Goal: Task Accomplishment & Management: Manage account settings

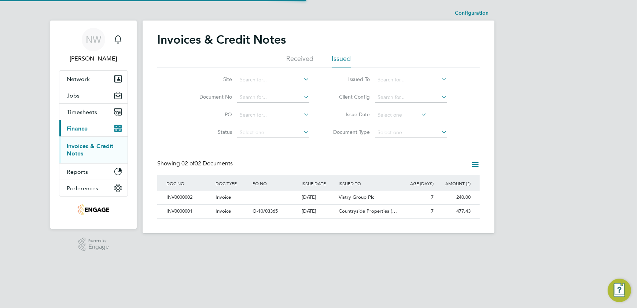
scroll to position [14, 62]
click at [87, 116] on button "Timesheets" at bounding box center [93, 112] width 68 height 16
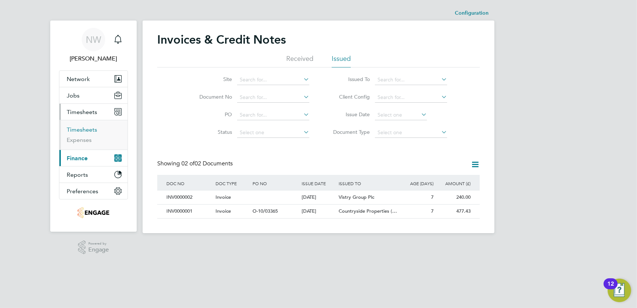
click at [76, 128] on link "Timesheets" at bounding box center [82, 129] width 30 height 7
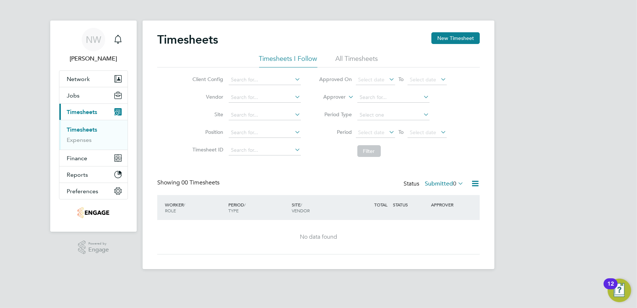
click at [362, 59] on li "All Timesheets" at bounding box center [357, 60] width 43 height 13
drag, startPoint x: 308, startPoint y: 237, endPoint x: 420, endPoint y: 198, distance: 119.2
click at [309, 235] on div "No data found" at bounding box center [319, 237] width 308 height 8
click at [457, 184] on icon at bounding box center [457, 183] width 0 height 10
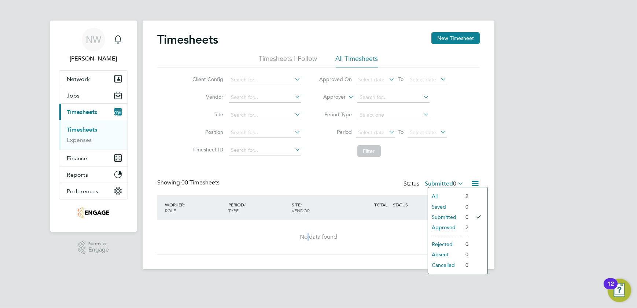
click at [449, 194] on li "All" at bounding box center [445, 196] width 34 height 10
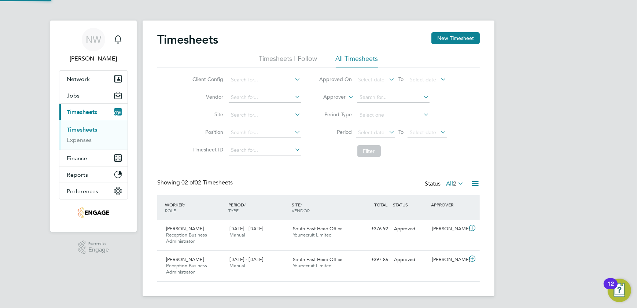
scroll to position [18, 63]
click at [179, 230] on span "[PERSON_NAME]" at bounding box center [185, 229] width 38 height 6
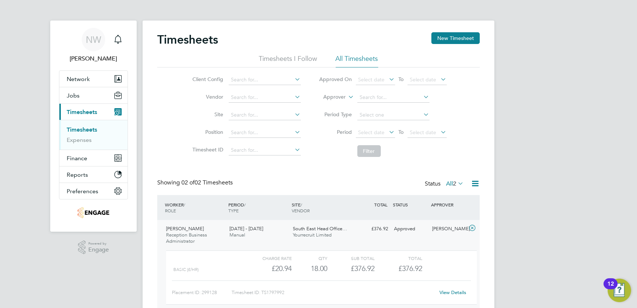
scroll to position [67, 0]
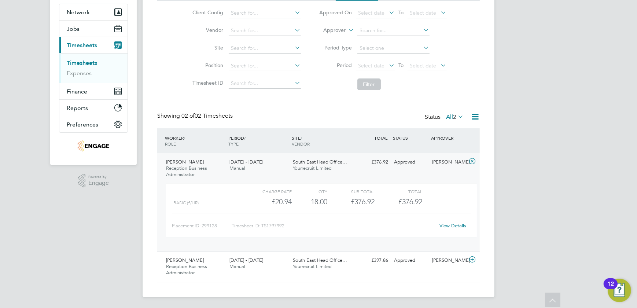
click at [473, 115] on icon at bounding box center [475, 116] width 9 height 9
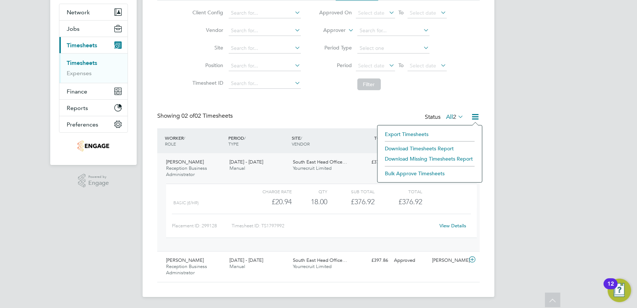
click at [401, 150] on li "Download Timesheets Report" at bounding box center [429, 148] width 97 height 10
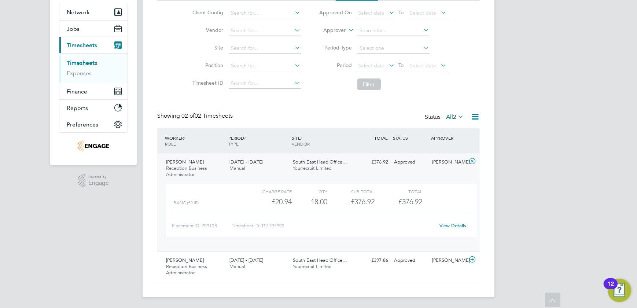
click at [473, 119] on icon at bounding box center [475, 116] width 9 height 9
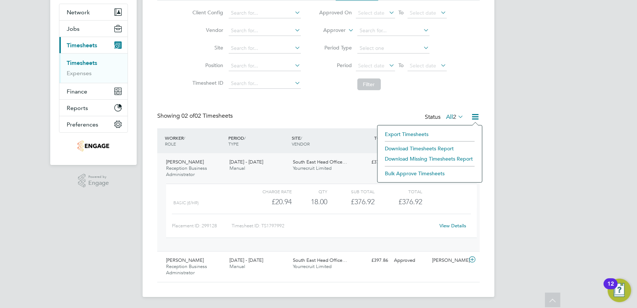
click at [414, 136] on li "Export Timesheets" at bounding box center [429, 134] width 97 height 10
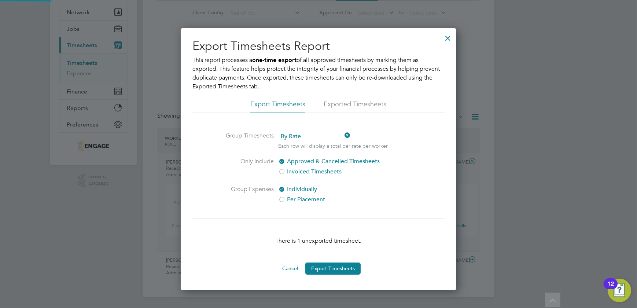
scroll to position [263, 276]
click at [335, 264] on button "Export Timesheets" at bounding box center [332, 269] width 55 height 12
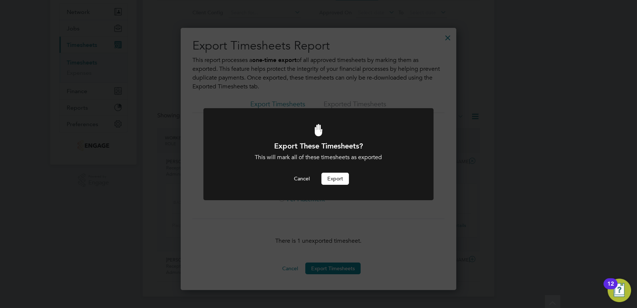
scroll to position [0, 0]
click at [330, 179] on button "Export" at bounding box center [336, 179] width 28 height 12
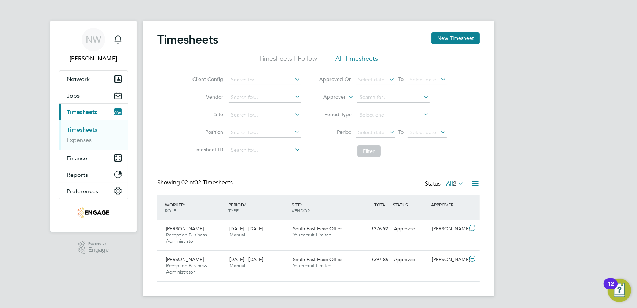
click at [514, 91] on div "NW Nicky Waiton Notifications Applications: Network Team Members Businesses Sit…" at bounding box center [318, 154] width 637 height 308
click at [186, 233] on span "Reception Business Administrator" at bounding box center [186, 238] width 41 height 12
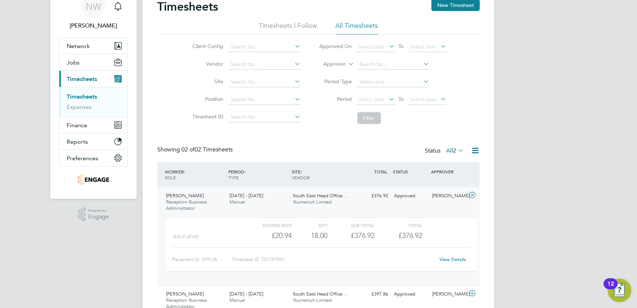
scroll to position [67, 0]
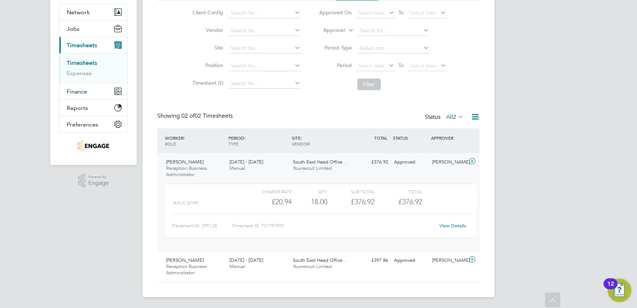
click at [441, 231] on div "View Details" at bounding box center [453, 226] width 36 height 12
click at [454, 224] on link "View Details" at bounding box center [453, 226] width 27 height 6
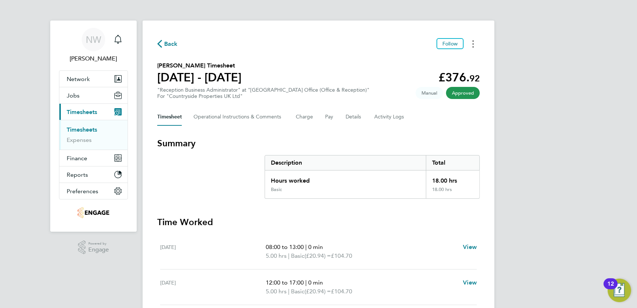
click at [470, 40] on button "Timesheets Menu" at bounding box center [473, 43] width 13 height 11
click at [444, 61] on link "Download timesheet" at bounding box center [436, 60] width 88 height 15
click at [448, 45] on span "Follow" at bounding box center [450, 43] width 15 height 7
click at [470, 42] on button "Timesheets Menu" at bounding box center [473, 43] width 13 height 11
click at [471, 42] on button "Timesheets Menu" at bounding box center [473, 43] width 13 height 11
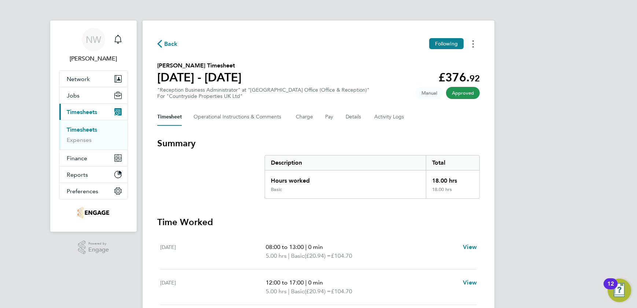
scroll to position [66, 0]
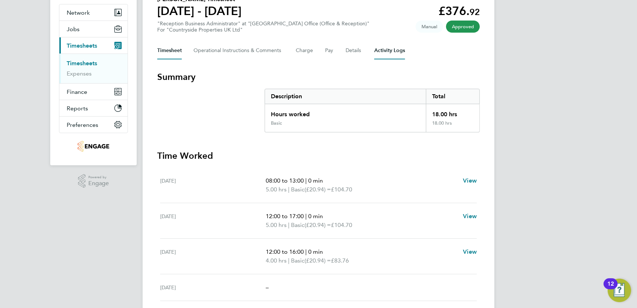
click at [382, 49] on Logs-tab "Activity Logs" at bounding box center [389, 51] width 31 height 18
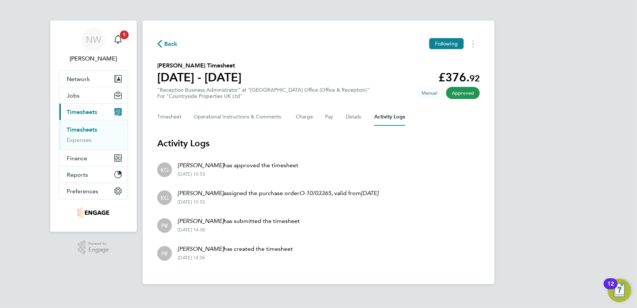
click at [165, 43] on span "Back" at bounding box center [171, 44] width 14 height 9
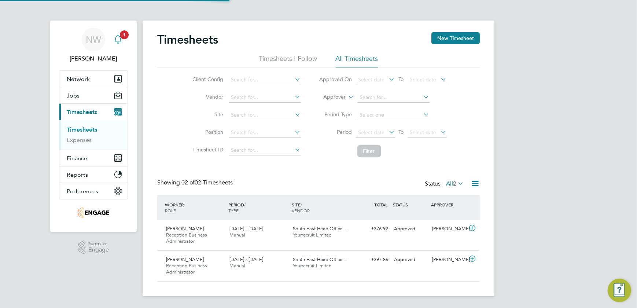
scroll to position [18, 63]
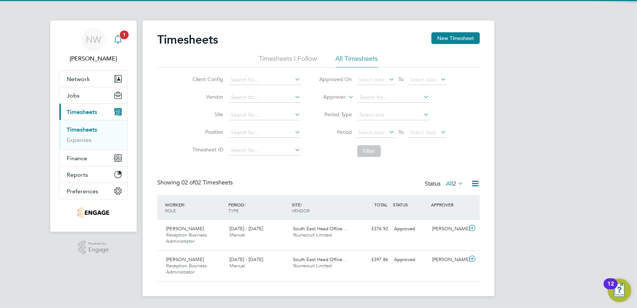
click at [121, 40] on icon "Main navigation" at bounding box center [118, 39] width 9 height 9
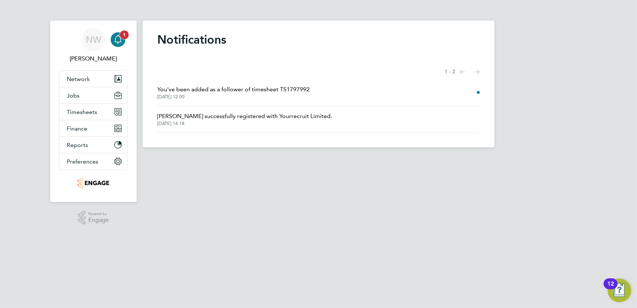
click at [117, 36] on icon "Main navigation" at bounding box center [118, 39] width 9 height 9
click at [263, 90] on span "You've been added as a follower of timesheet TS1797992" at bounding box center [233, 89] width 153 height 9
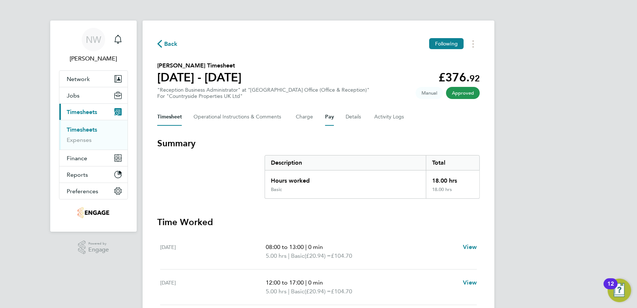
click at [331, 116] on button "Pay" at bounding box center [329, 117] width 9 height 18
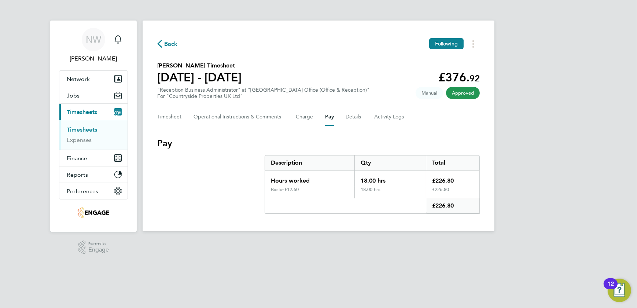
click at [324, 117] on div "Timesheet Operational Instructions & Comments Charge Pay Details Activity Logs" at bounding box center [318, 117] width 323 height 18
click at [358, 121] on button "Details" at bounding box center [354, 117] width 17 height 18
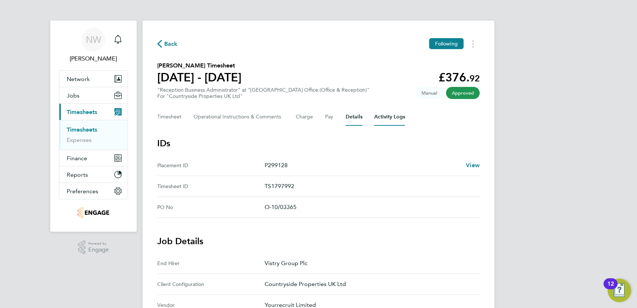
click at [375, 115] on Logs-tab "Activity Logs" at bounding box center [389, 117] width 31 height 18
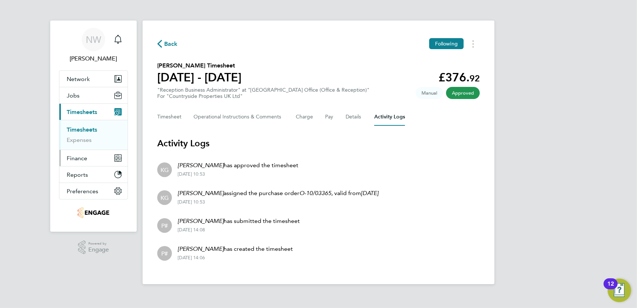
click at [74, 155] on span "Finance" at bounding box center [77, 158] width 21 height 7
click at [100, 149] on link "Invoices & Credit Notes" at bounding box center [90, 150] width 46 height 14
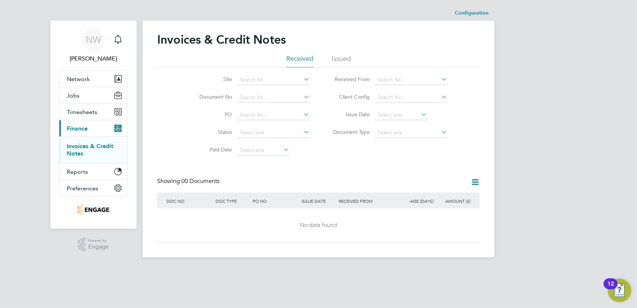
click at [342, 61] on li "Issued" at bounding box center [341, 60] width 19 height 13
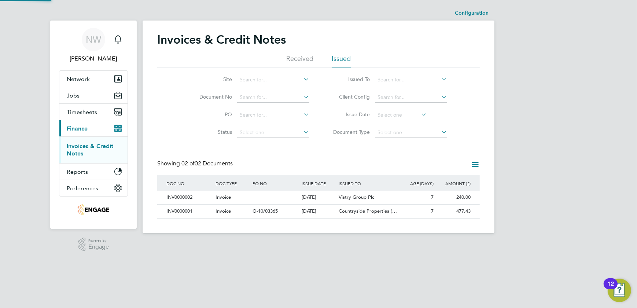
click at [342, 61] on li "Issued" at bounding box center [341, 60] width 19 height 13
click at [474, 165] on icon at bounding box center [475, 164] width 9 height 9
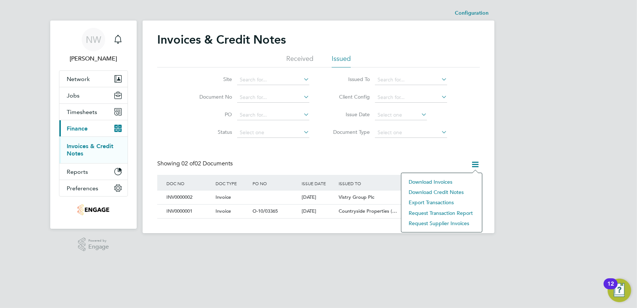
drag, startPoint x: 317, startPoint y: 236, endPoint x: 320, endPoint y: 219, distance: 17.1
click at [317, 236] on app-footer at bounding box center [319, 239] width 352 height 12
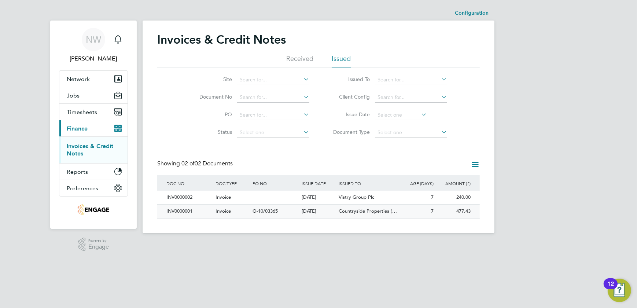
click at [316, 210] on div "[DATE]" at bounding box center [318, 212] width 37 height 14
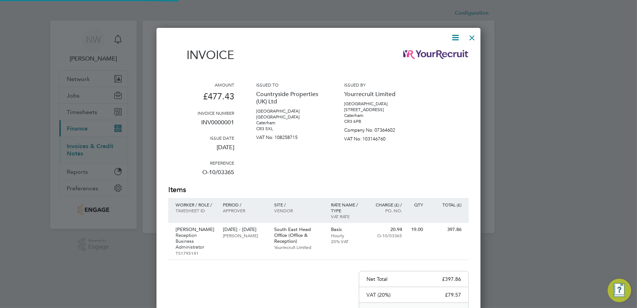
scroll to position [385, 325]
click at [455, 40] on icon at bounding box center [455, 37] width 9 height 9
click at [469, 37] on div at bounding box center [472, 35] width 13 height 13
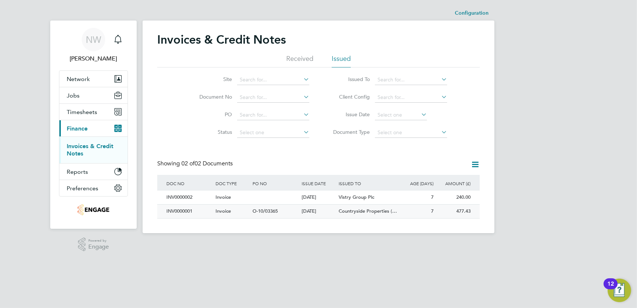
click at [175, 215] on div "INV0000001" at bounding box center [189, 212] width 49 height 14
